Goal: Information Seeking & Learning: Learn about a topic

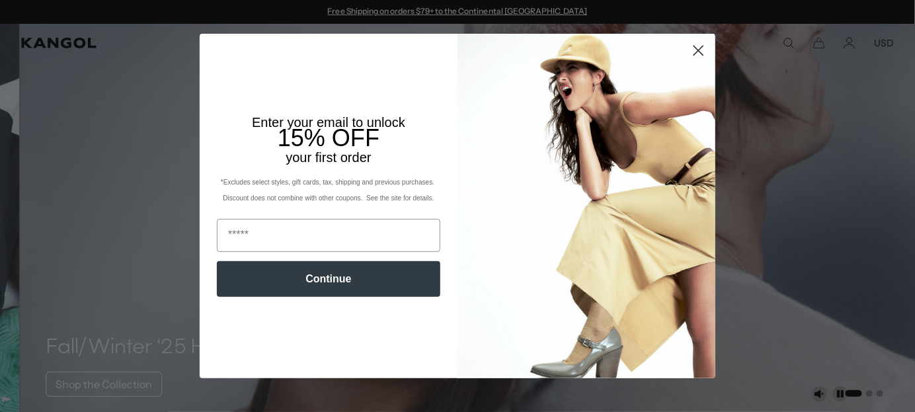
click at [697, 50] on circle "Close dialog" at bounding box center [698, 51] width 22 height 22
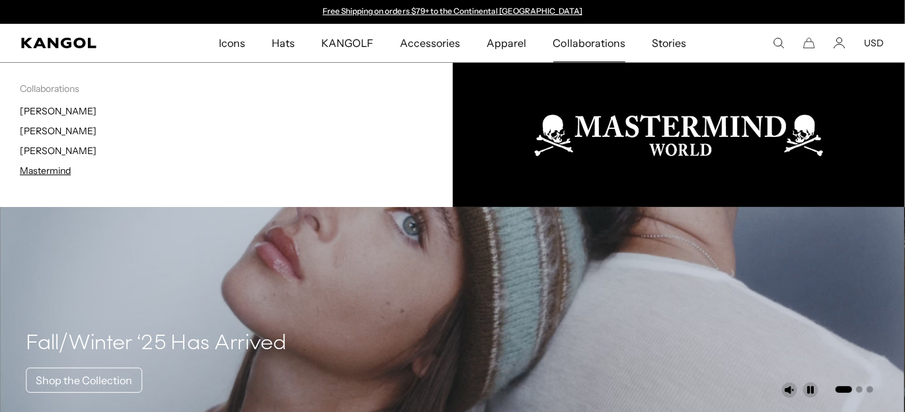
click at [40, 176] on link "Mastermind" at bounding box center [45, 171] width 51 height 12
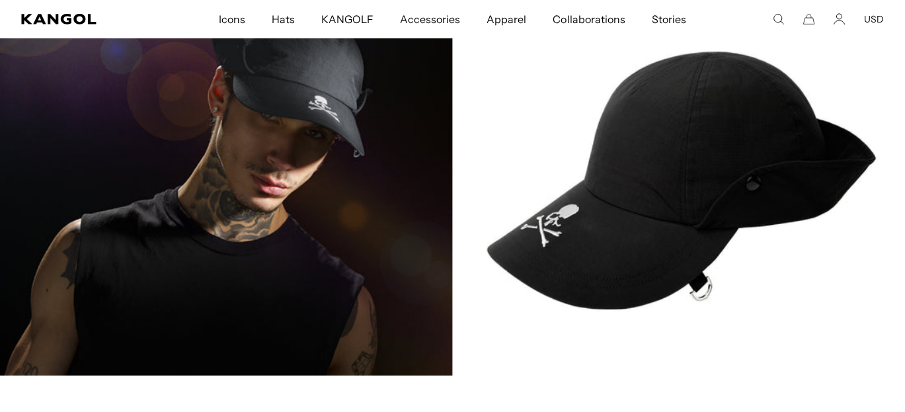
scroll to position [2841, 0]
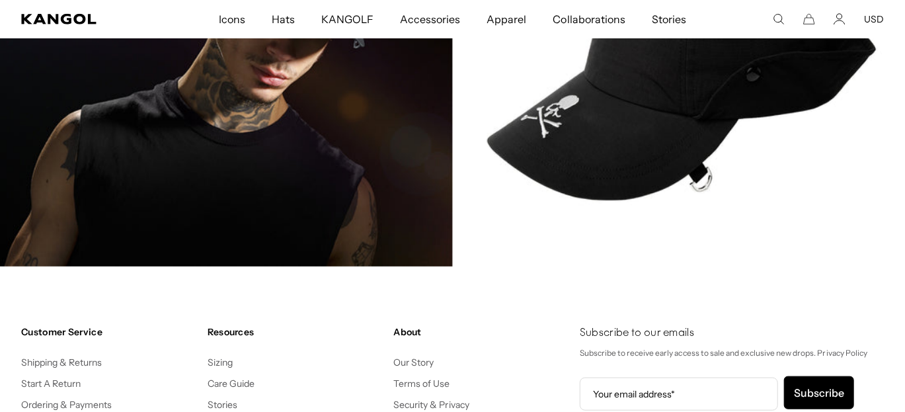
click at [645, 182] on img at bounding box center [452, 71] width 905 height 389
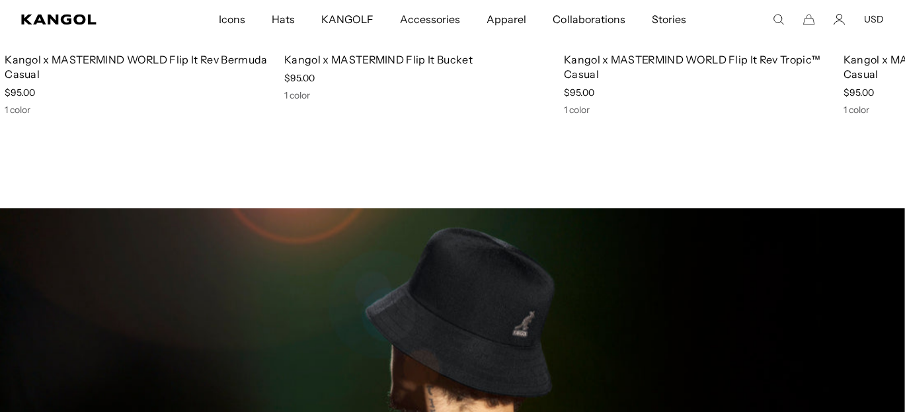
scroll to position [0, 0]
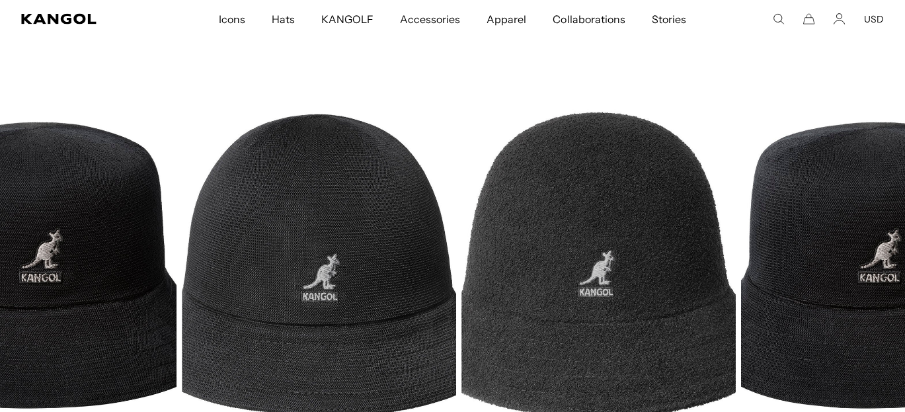
drag, startPoint x: 476, startPoint y: 251, endPoint x: 274, endPoint y: 237, distance: 202.0
click at [274, 237] on img "3 of 3" at bounding box center [319, 265] width 274 height 344
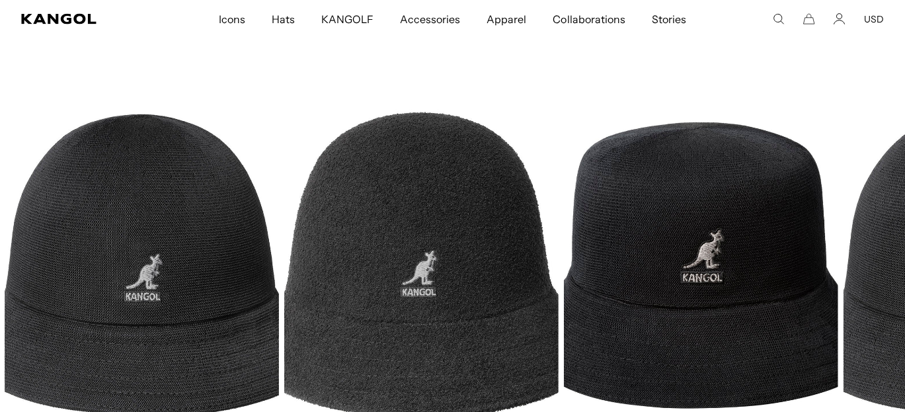
scroll to position [0, 336]
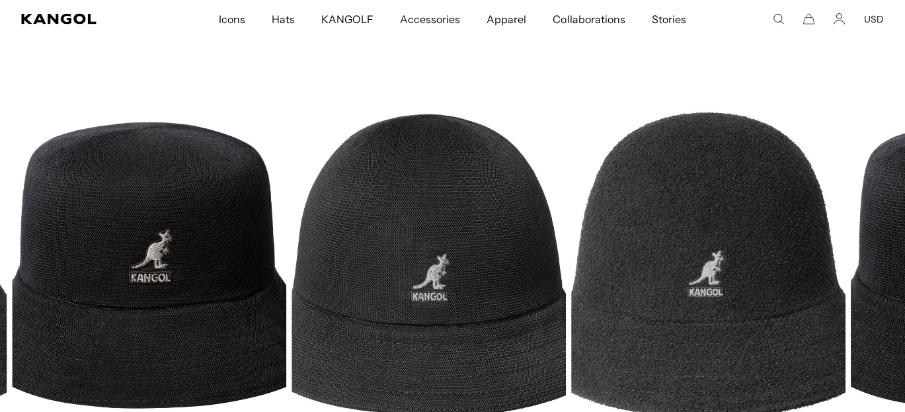
drag, startPoint x: 624, startPoint y: 271, endPoint x: 141, endPoint y: 274, distance: 483.1
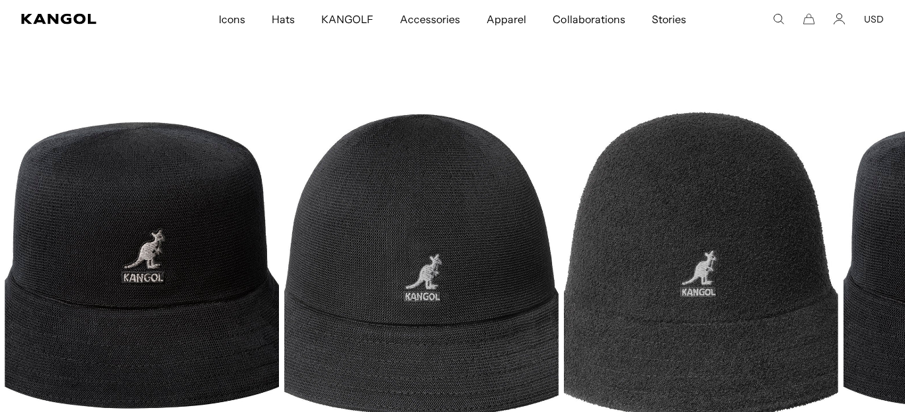
scroll to position [0, 0]
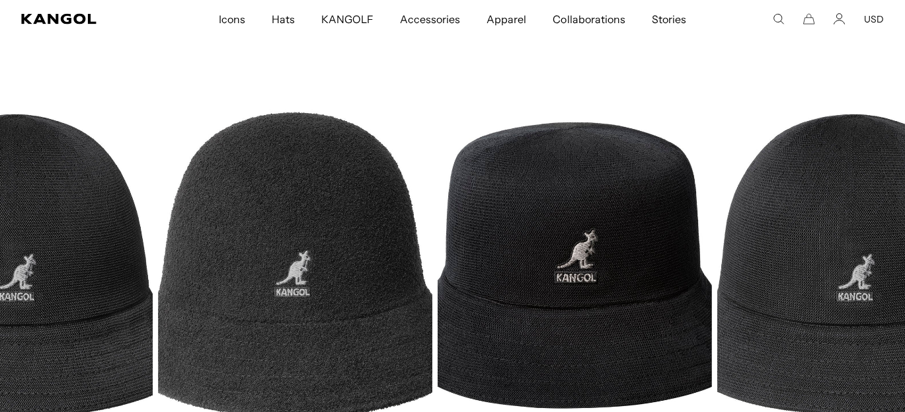
drag, startPoint x: 500, startPoint y: 268, endPoint x: 172, endPoint y: 295, distance: 328.9
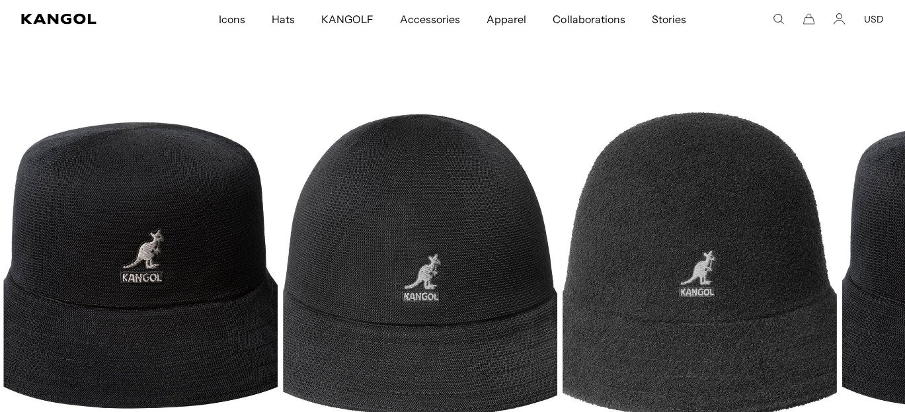
drag, startPoint x: 654, startPoint y: 268, endPoint x: 193, endPoint y: 321, distance: 463.7
click at [0, 0] on img "3 of 3" at bounding box center [0, 0] width 0 height 0
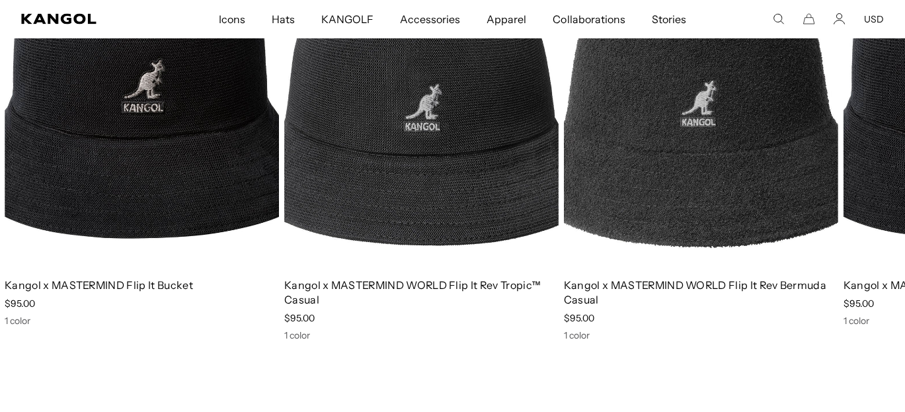
scroll to position [1123, 0]
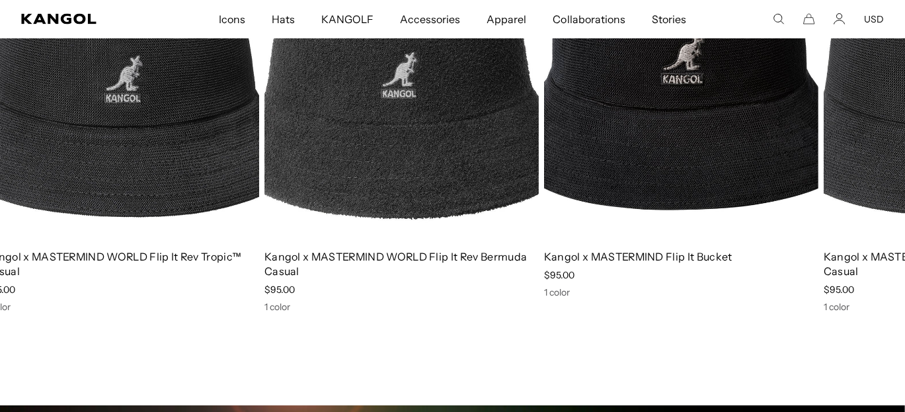
drag, startPoint x: 596, startPoint y: 163, endPoint x: 149, endPoint y: 204, distance: 449.2
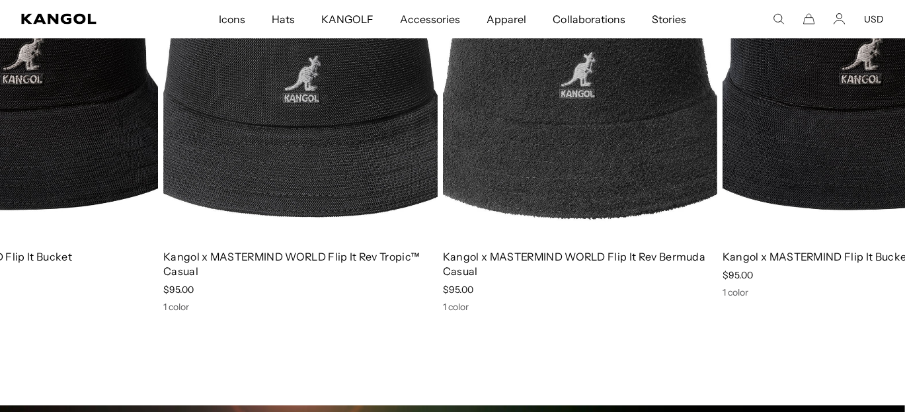
scroll to position [0, 0]
drag, startPoint x: 622, startPoint y: 157, endPoint x: 253, endPoint y: 180, distance: 369.5
click at [443, 180] on img "1 of 3" at bounding box center [580, 67] width 274 height 344
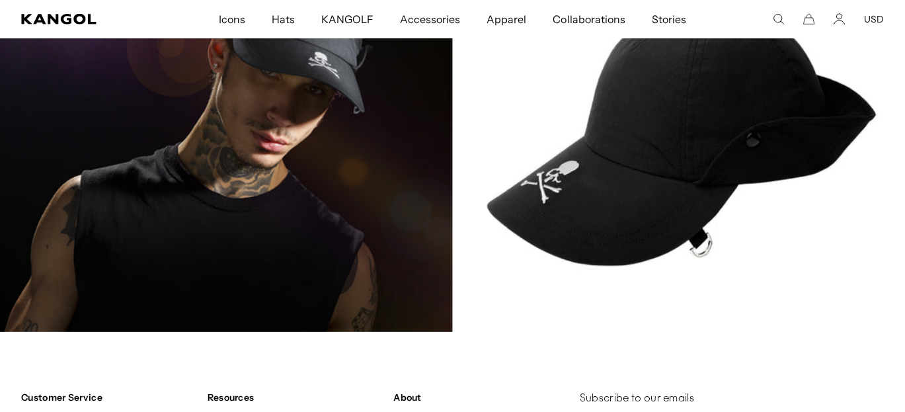
scroll to position [0, 336]
click at [315, 241] on img at bounding box center [452, 137] width 905 height 389
click at [689, 176] on img at bounding box center [452, 137] width 905 height 389
click at [749, 159] on img at bounding box center [452, 137] width 905 height 389
drag, startPoint x: 769, startPoint y: 196, endPoint x: 723, endPoint y: 261, distance: 79.2
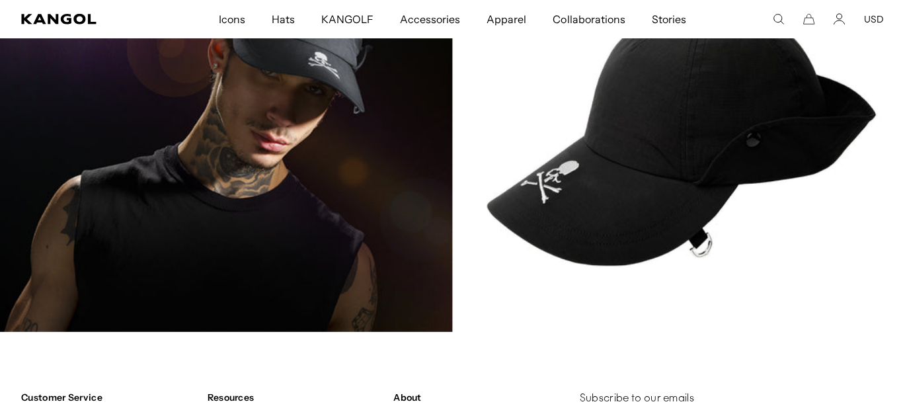
click at [768, 196] on img at bounding box center [452, 137] width 905 height 389
click at [707, 280] on img at bounding box center [452, 137] width 905 height 389
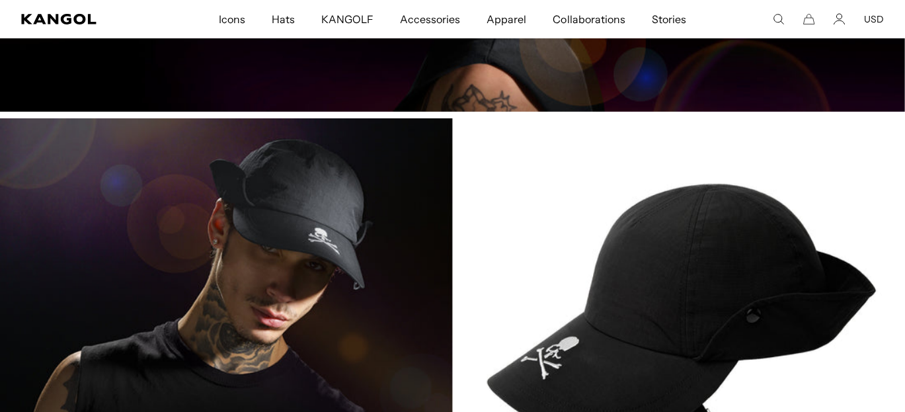
scroll to position [0, 0]
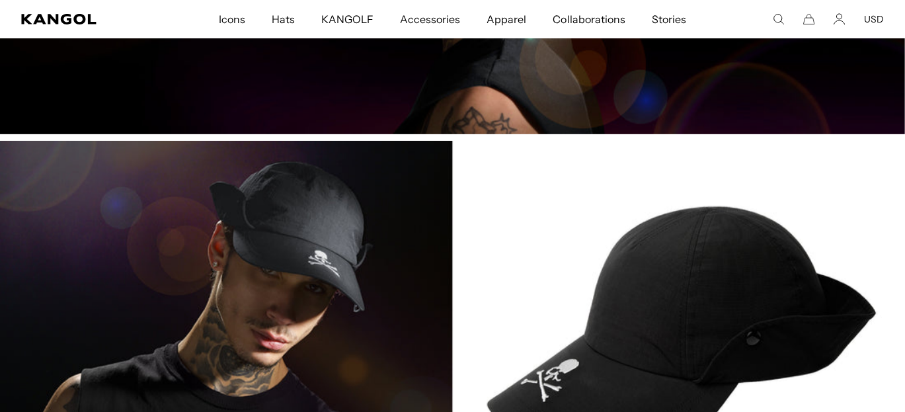
click at [700, 298] on img at bounding box center [452, 335] width 905 height 389
click at [658, 303] on img at bounding box center [452, 335] width 905 height 389
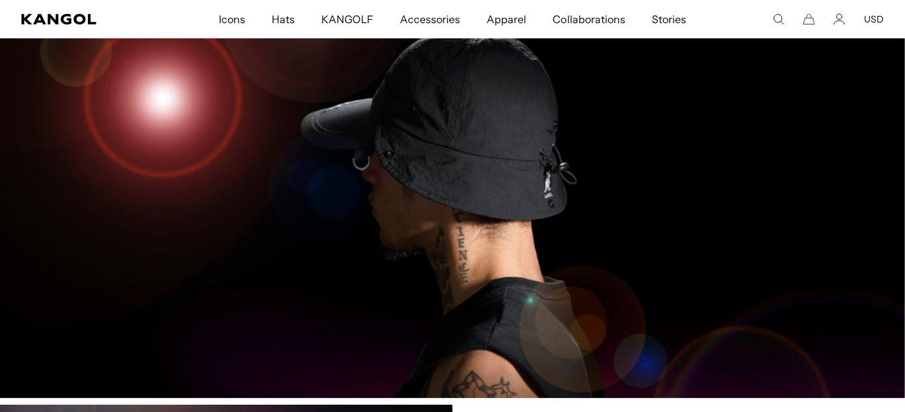
scroll to position [2181, 0]
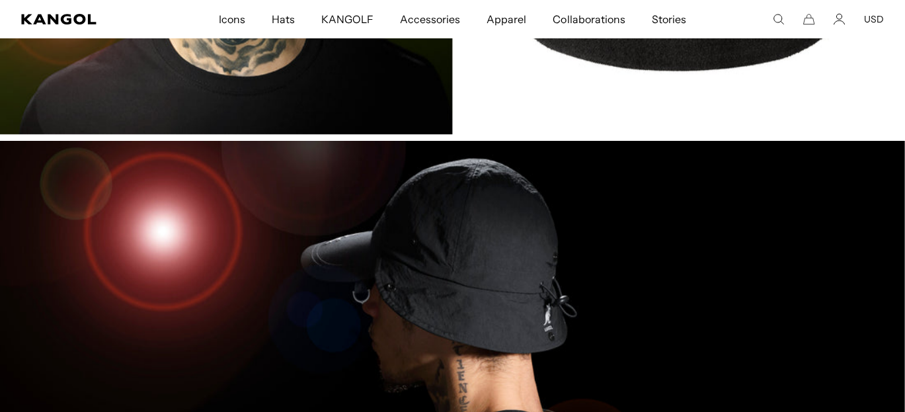
click at [445, 254] on img at bounding box center [452, 335] width 905 height 389
click at [247, 271] on img at bounding box center [452, 335] width 905 height 389
click at [508, 314] on img at bounding box center [452, 335] width 905 height 389
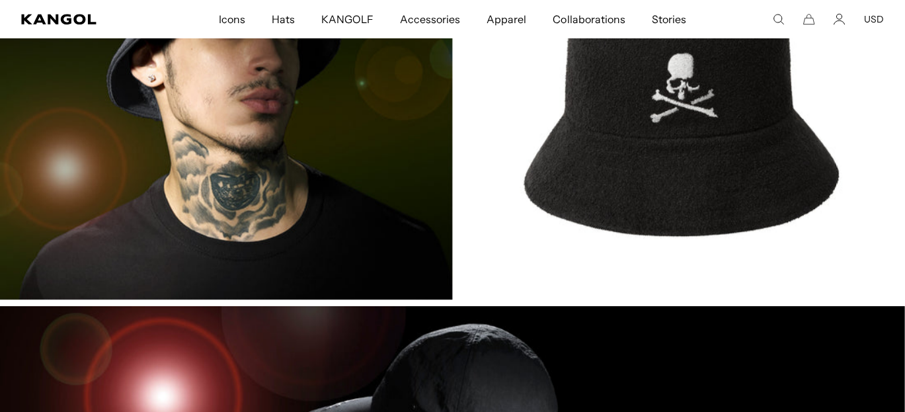
scroll to position [1916, 0]
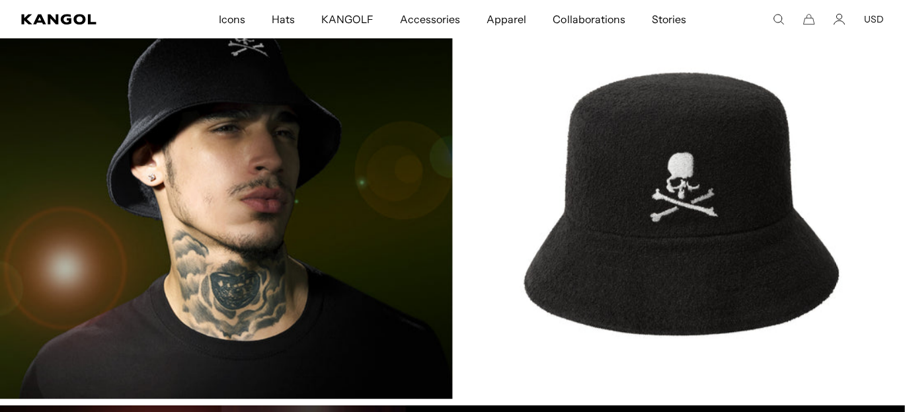
click at [656, 226] on img at bounding box center [452, 203] width 905 height 389
click at [221, 241] on img at bounding box center [452, 203] width 905 height 389
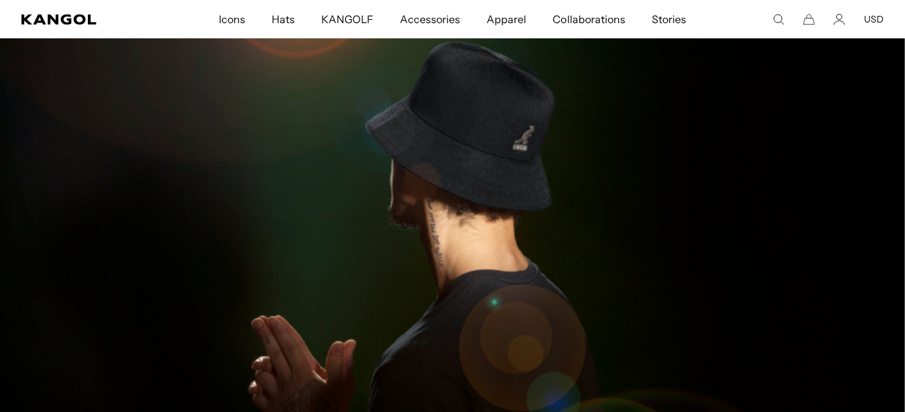
scroll to position [0, 0]
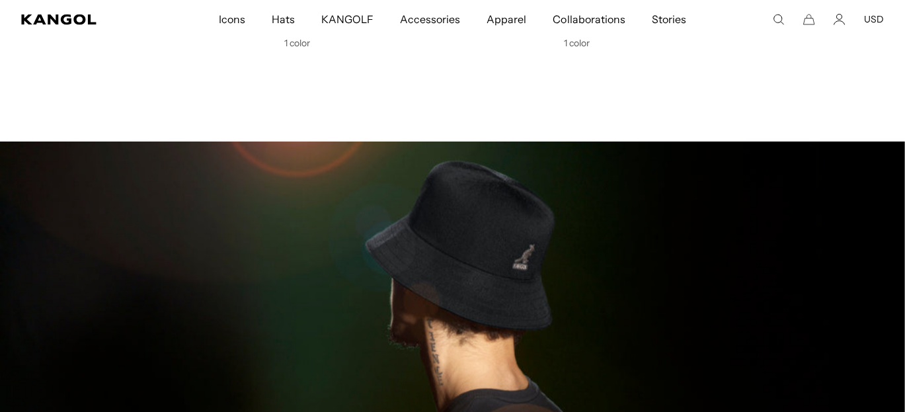
click at [473, 256] on img at bounding box center [452, 335] width 905 height 389
click at [474, 256] on img at bounding box center [452, 335] width 905 height 389
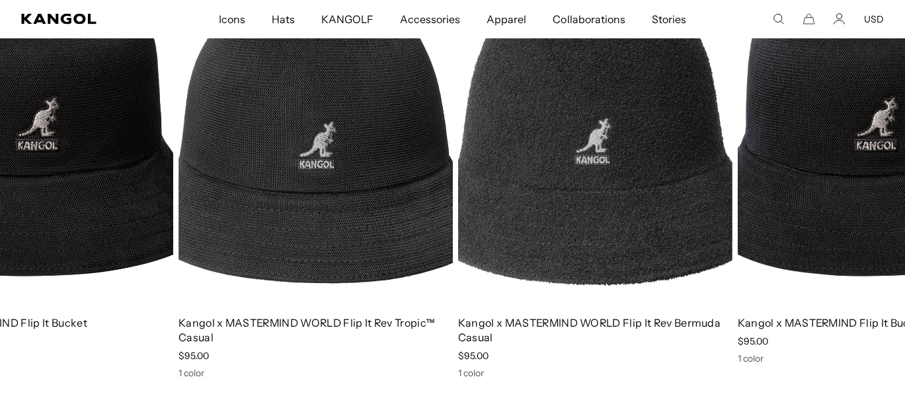
drag, startPoint x: 491, startPoint y: 232, endPoint x: 385, endPoint y: 241, distance: 106.1
click at [385, 241] on img "3 of 3" at bounding box center [315, 133] width 274 height 344
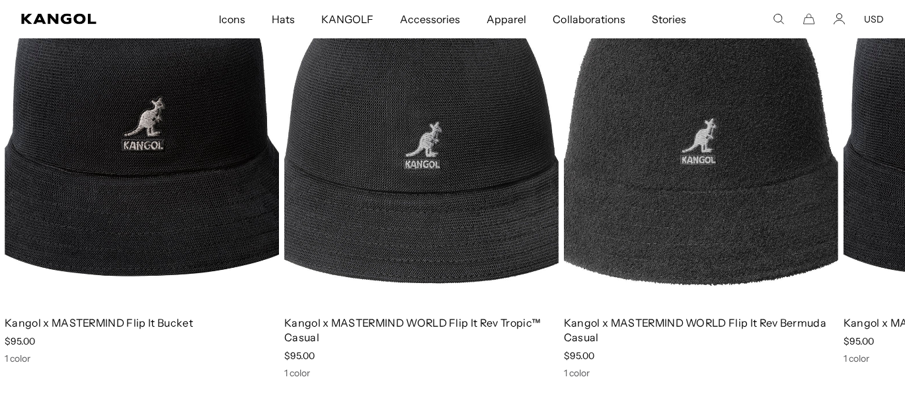
click at [405, 239] on img "3 of 3" at bounding box center [421, 133] width 274 height 344
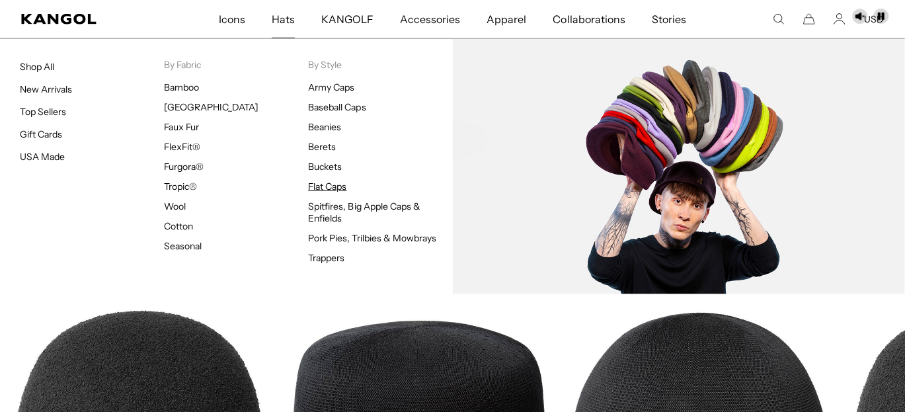
click at [329, 192] on link "Flat Caps" at bounding box center [327, 186] width 38 height 12
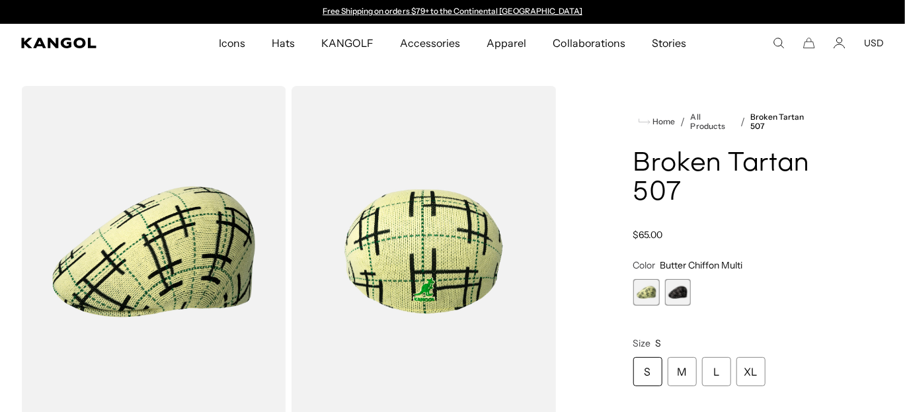
click at [675, 305] on span "2 of 2" at bounding box center [678, 292] width 26 height 26
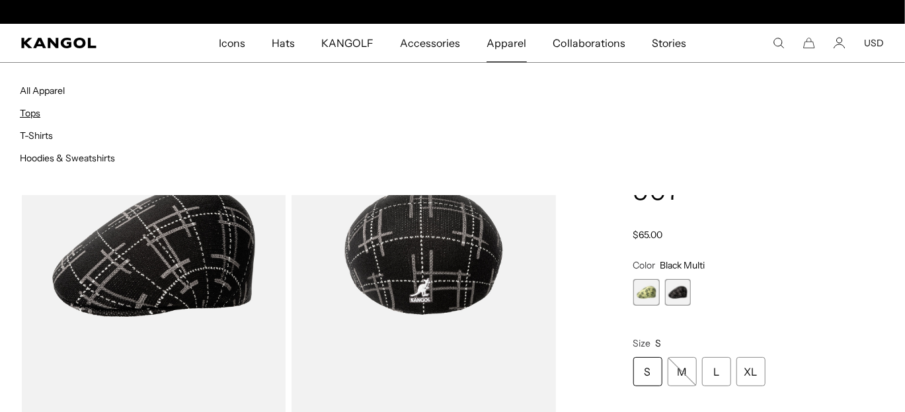
scroll to position [0, 336]
click at [38, 119] on link "Tops" at bounding box center [30, 113] width 20 height 12
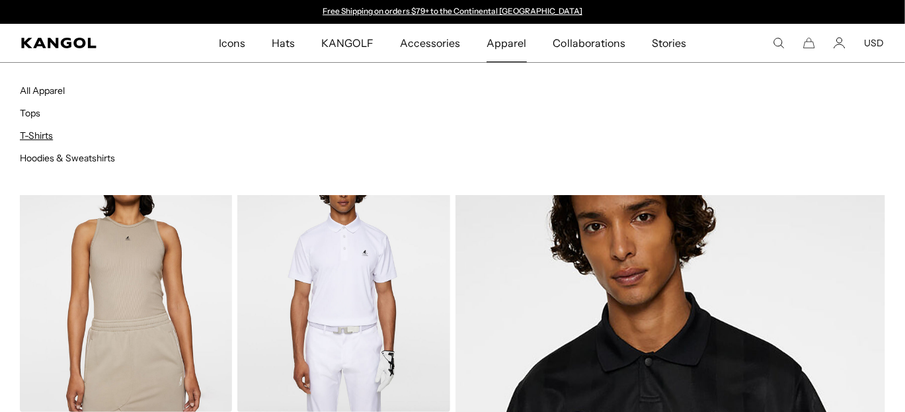
click at [27, 141] on link "T-Shirts" at bounding box center [36, 136] width 33 height 12
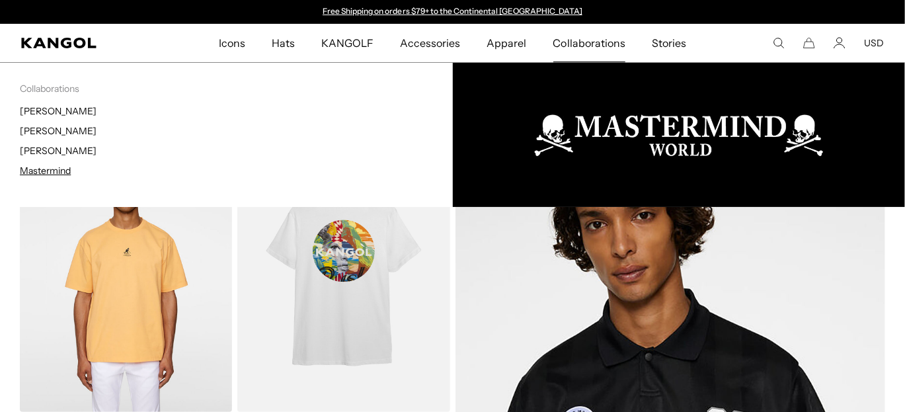
click at [51, 176] on link "Mastermind" at bounding box center [45, 171] width 51 height 12
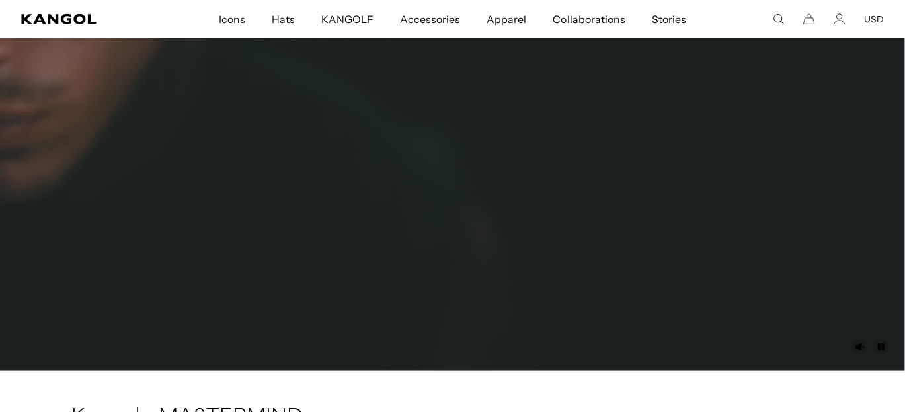
click at [283, 163] on video at bounding box center [452, 115] width 905 height 509
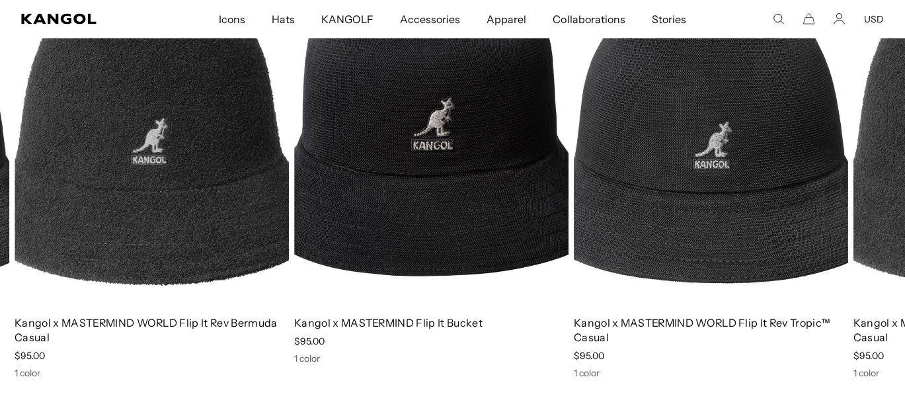
scroll to position [0, 336]
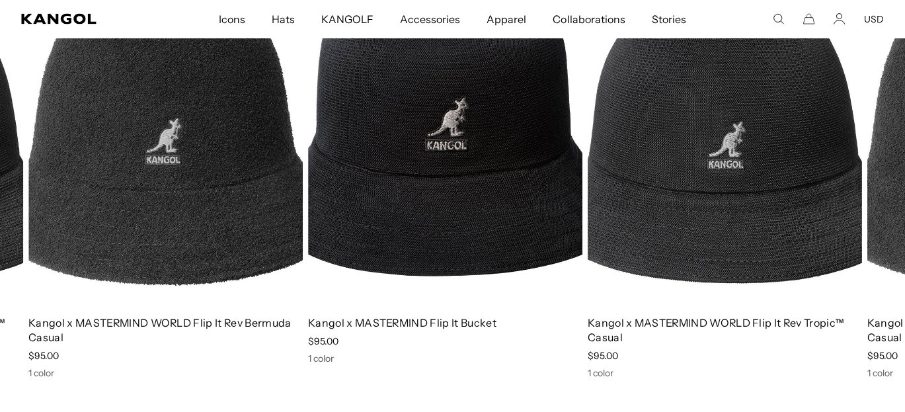
drag, startPoint x: 848, startPoint y: 181, endPoint x: 888, endPoint y: 147, distance: 53.0
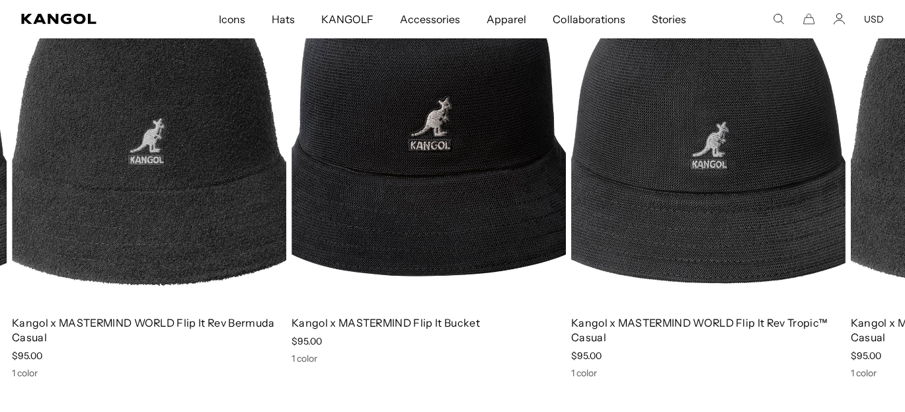
scroll to position [0, 0]
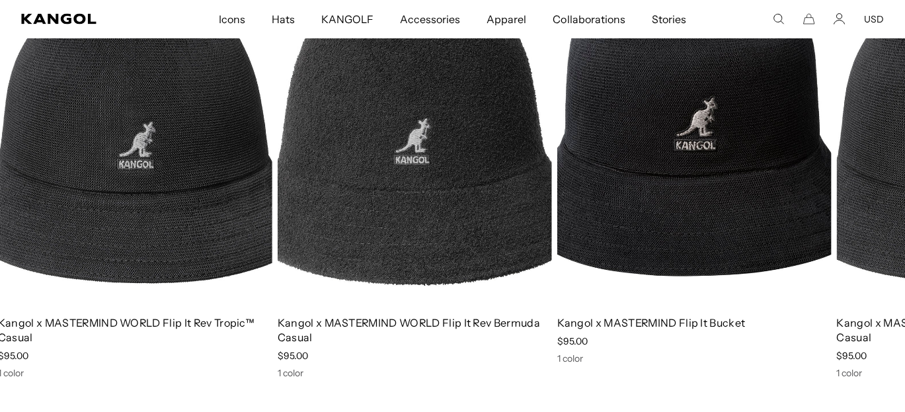
drag, startPoint x: 155, startPoint y: 186, endPoint x: 776, endPoint y: 194, distance: 621.2
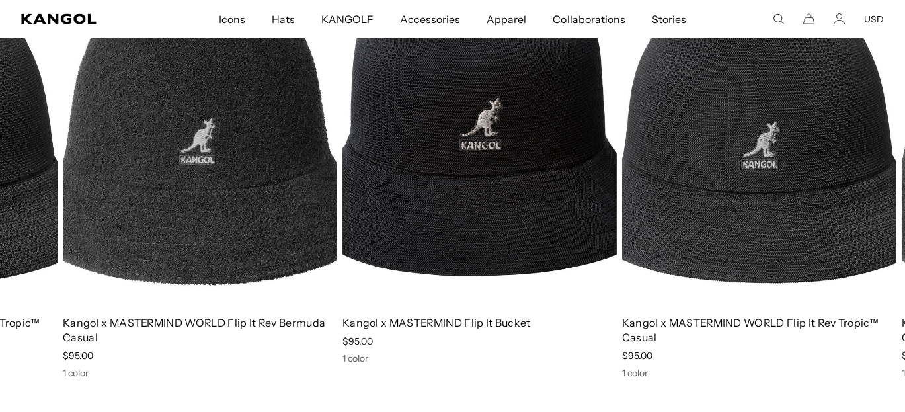
drag, startPoint x: 160, startPoint y: 187, endPoint x: 914, endPoint y: 153, distance: 754.7
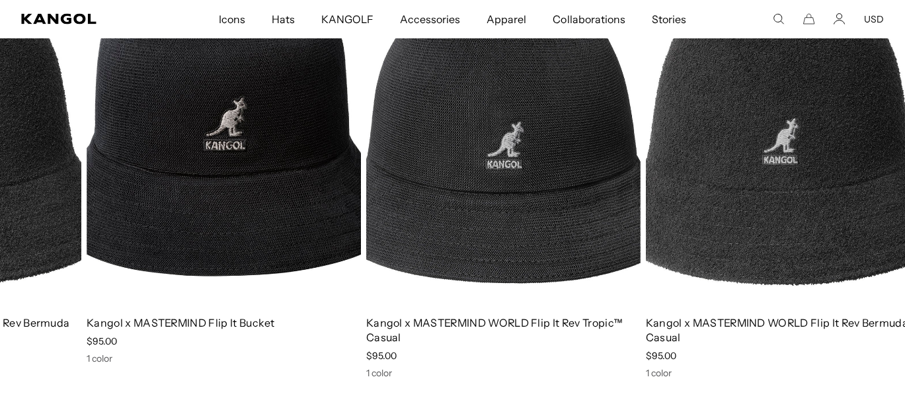
scroll to position [0, 336]
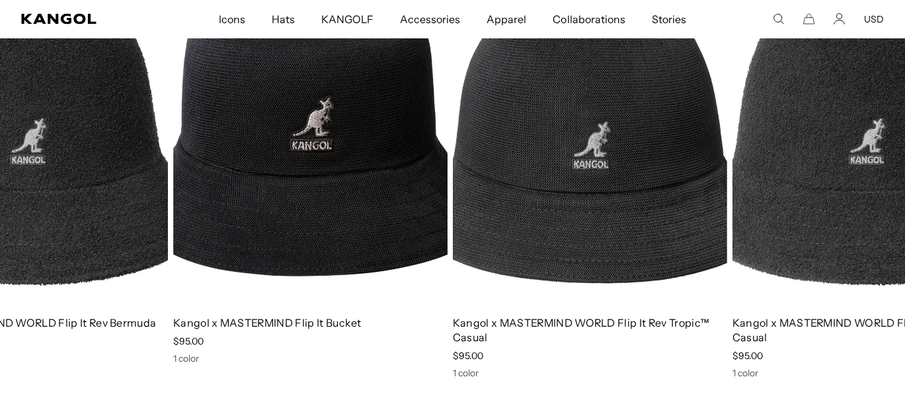
drag, startPoint x: 160, startPoint y: 182, endPoint x: 876, endPoint y: 147, distance: 717.2
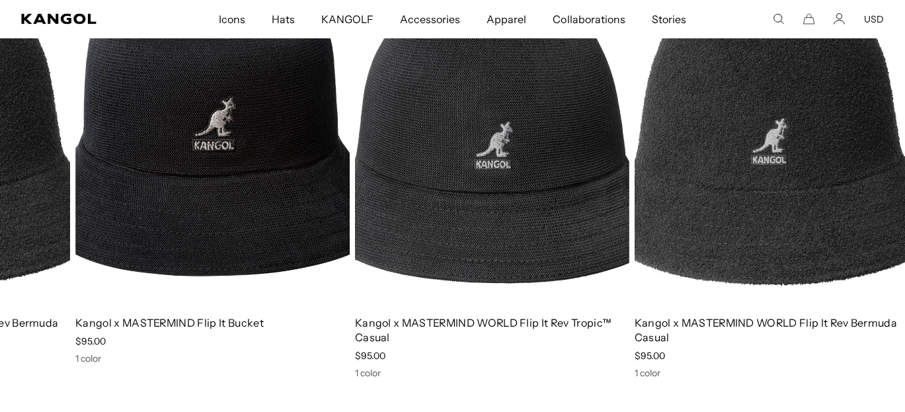
drag, startPoint x: 580, startPoint y: 194, endPoint x: 756, endPoint y: 200, distance: 175.9
click at [756, 200] on img "1 of 3" at bounding box center [771, 133] width 274 height 344
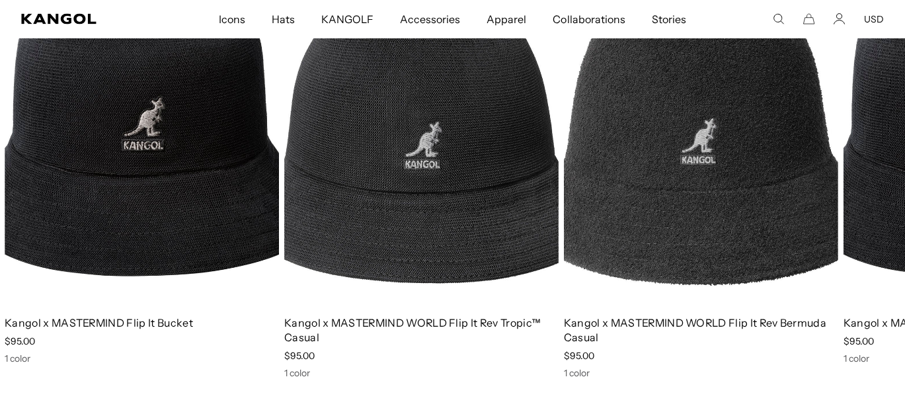
click at [118, 194] on img "2 of 3" at bounding box center [142, 133] width 274 height 344
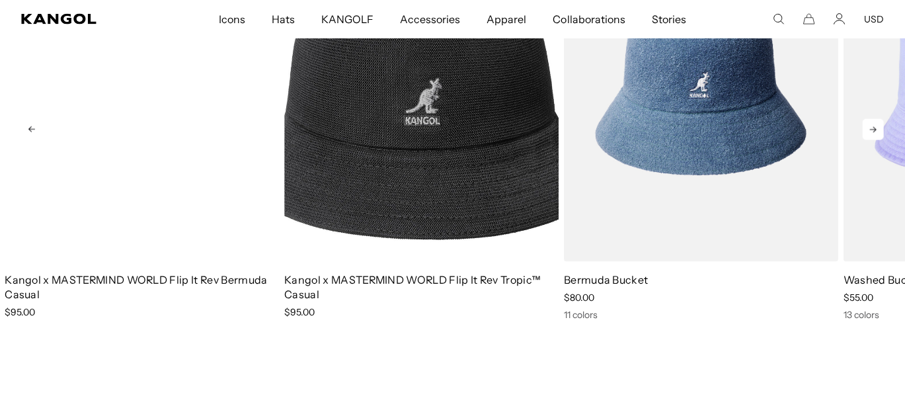
scroll to position [925, 0]
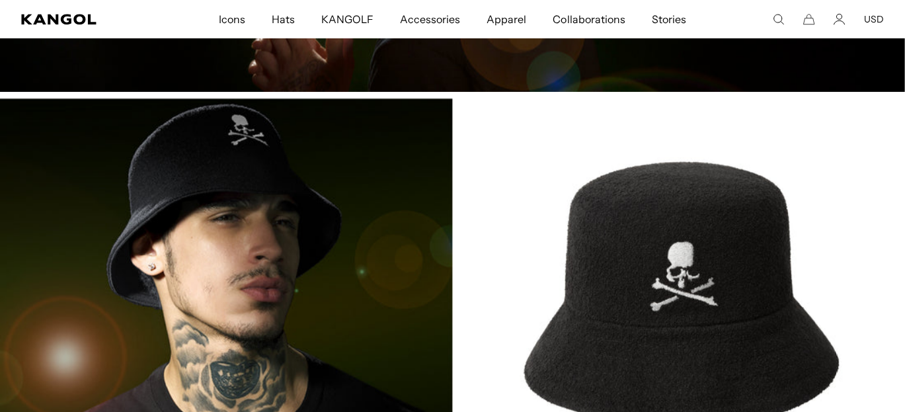
scroll to position [1916, 0]
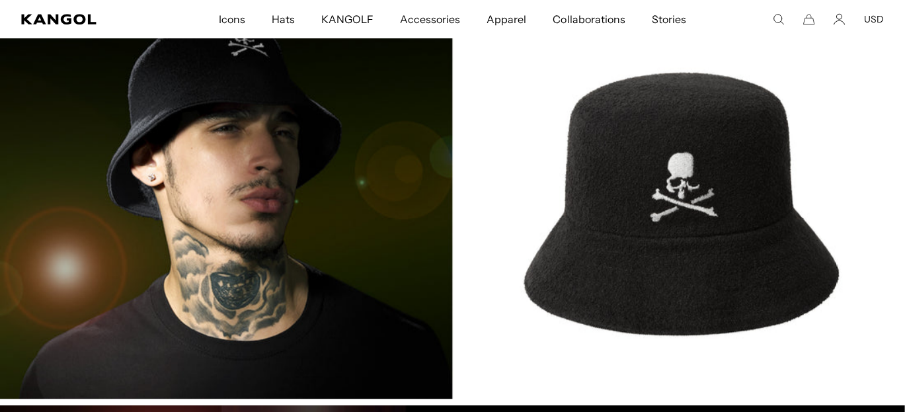
drag, startPoint x: 163, startPoint y: 163, endPoint x: 291, endPoint y: 179, distance: 129.2
click at [163, 163] on img at bounding box center [452, 203] width 905 height 389
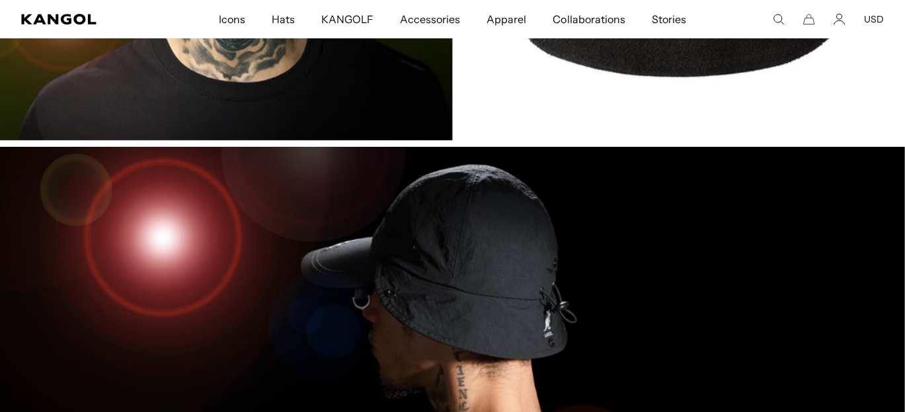
scroll to position [0, 336]
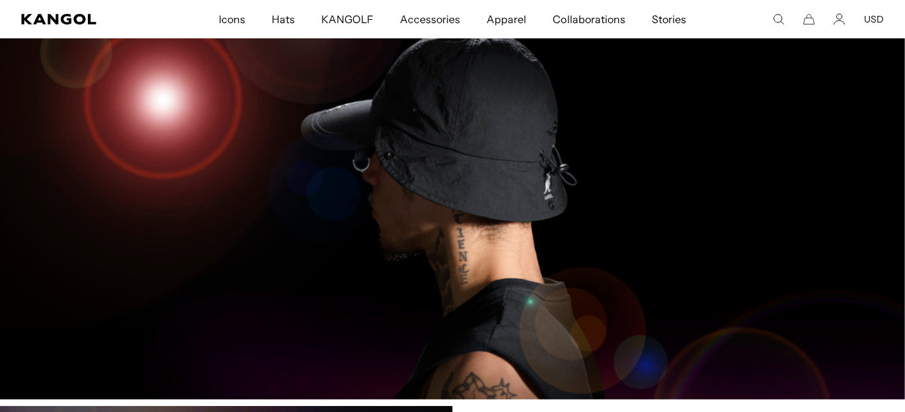
click at [470, 180] on img at bounding box center [452, 203] width 905 height 389
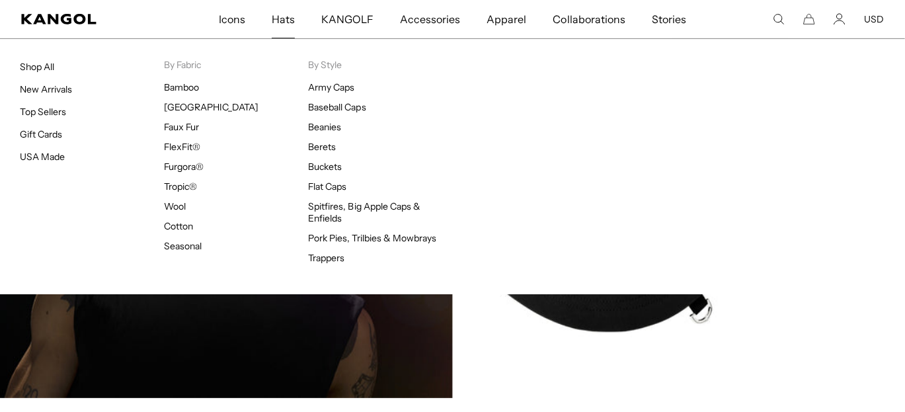
scroll to position [0, 0]
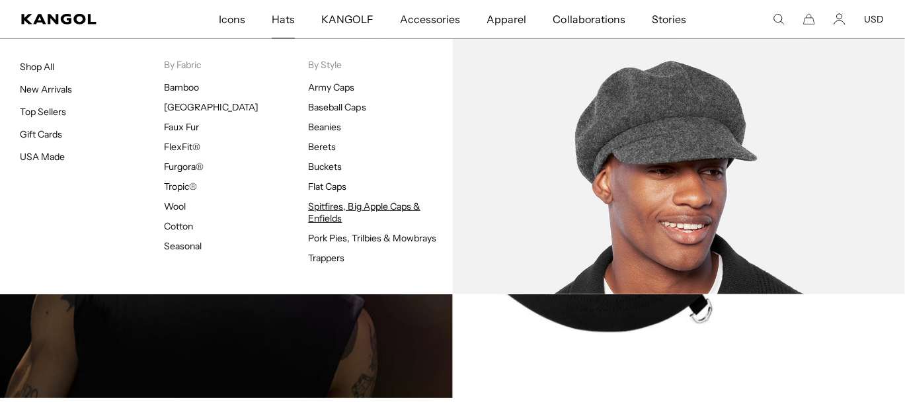
click at [320, 224] on link "Spitfires, Big Apple Caps & Enfields" at bounding box center [364, 212] width 112 height 24
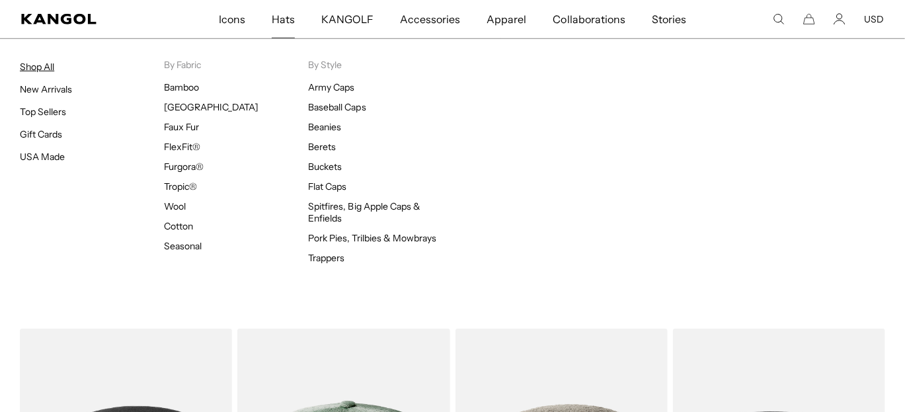
click at [43, 67] on link "Shop All" at bounding box center [37, 67] width 34 height 12
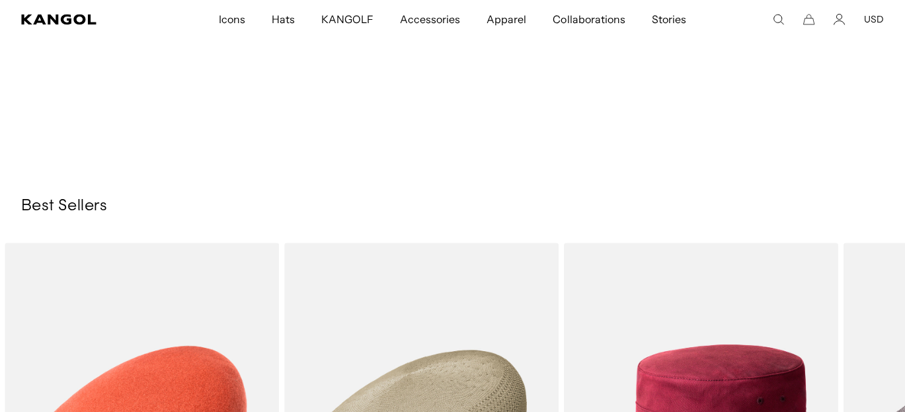
click at [515, 16] on icon "Next page" at bounding box center [510, 11] width 12 height 10
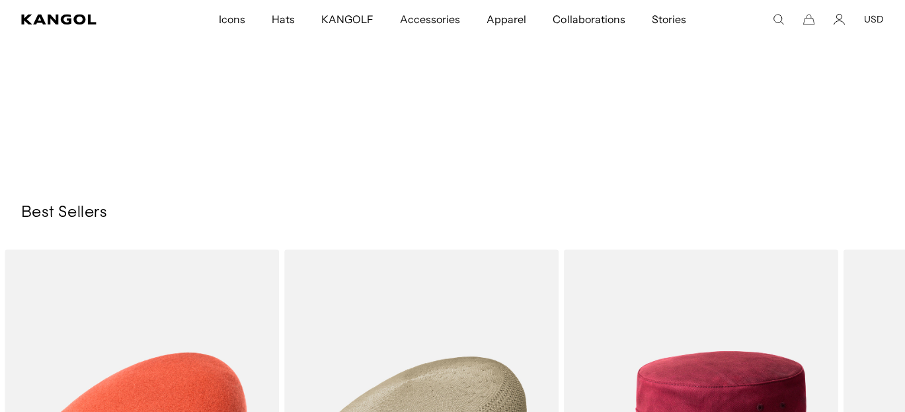
click at [517, 24] on icon "Next page" at bounding box center [510, 17] width 14 height 13
